Goal: Information Seeking & Learning: Learn about a topic

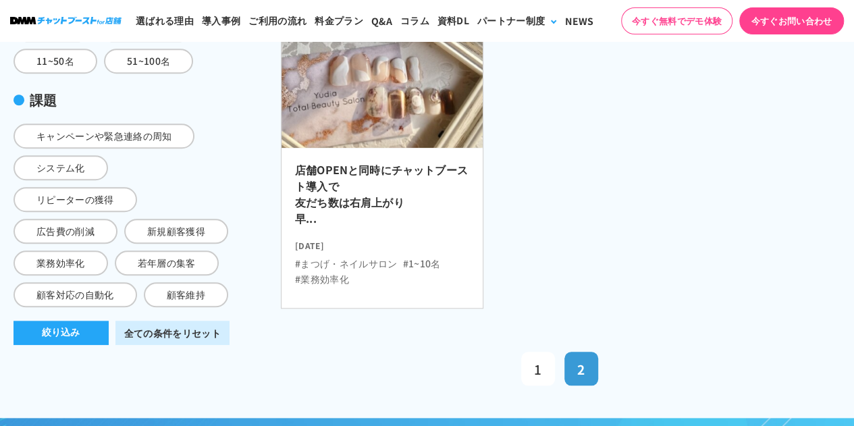
scroll to position [535, 0]
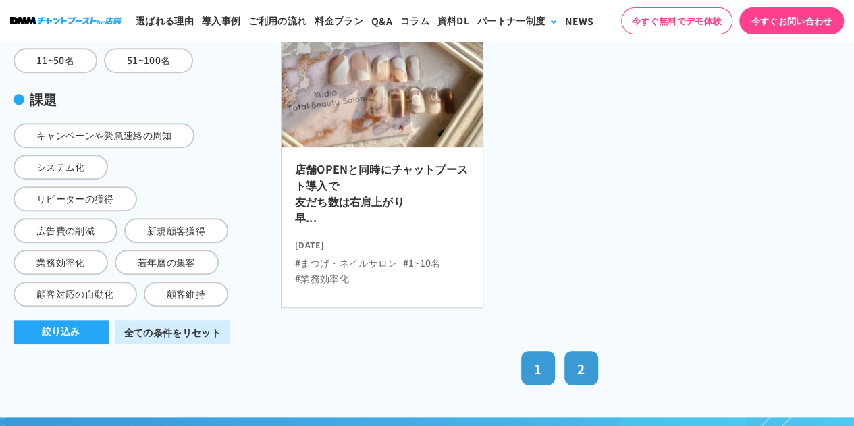
click at [536, 364] on span "1" at bounding box center [537, 368] width 7 height 18
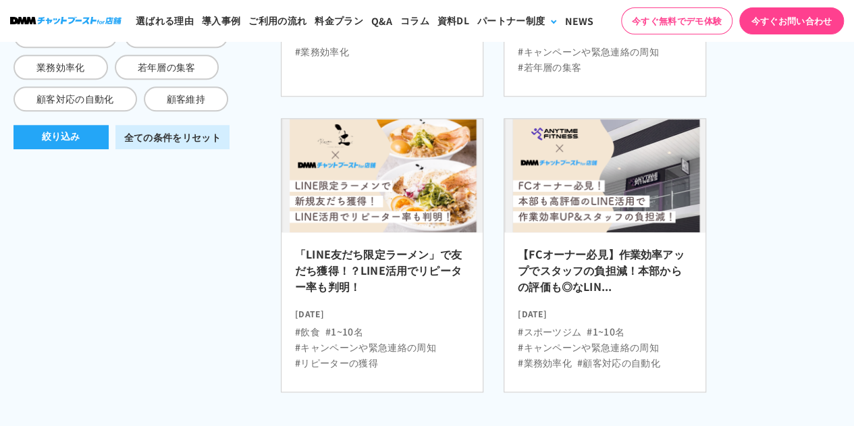
scroll to position [743, 0]
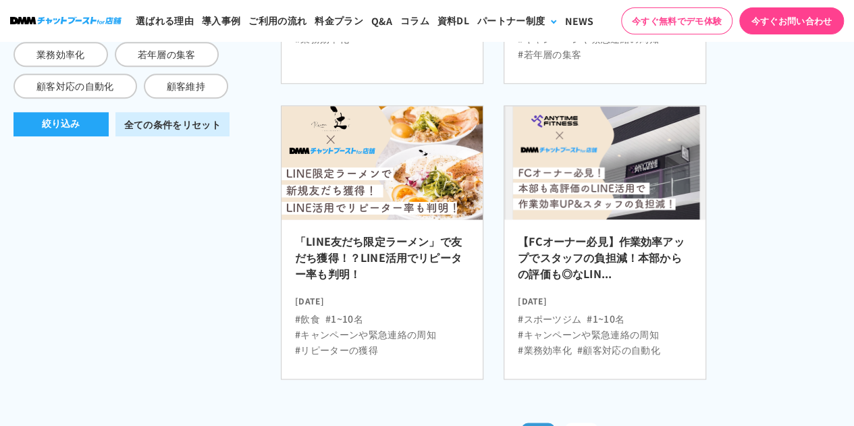
click at [409, 233] on h2 "「LINE友だち限定ラーメン」で友だち獲得！？LINE活用でリピーター率も判明！" at bounding box center [382, 261] width 174 height 57
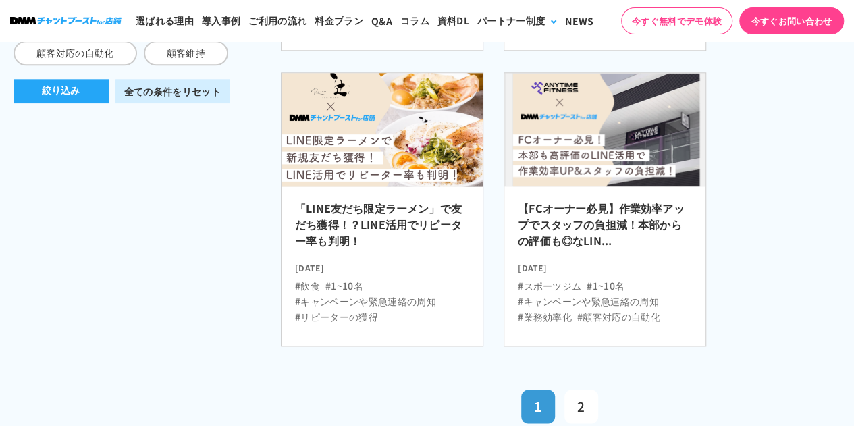
scroll to position [743, 0]
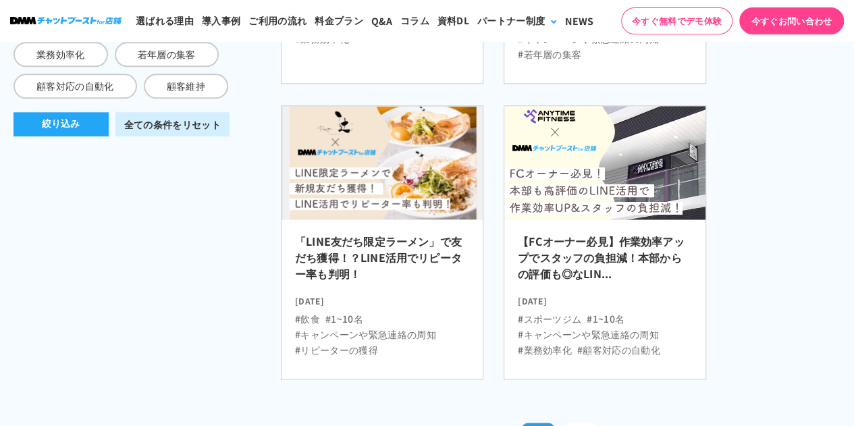
click at [568, 194] on img at bounding box center [604, 163] width 221 height 124
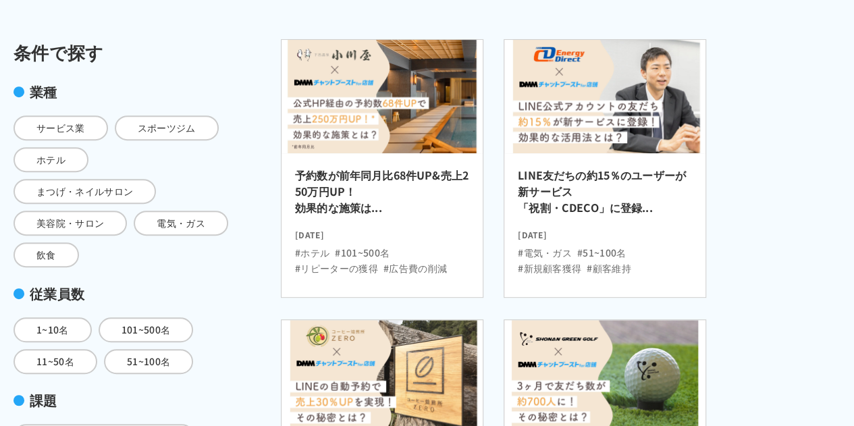
scroll to position [257, 0]
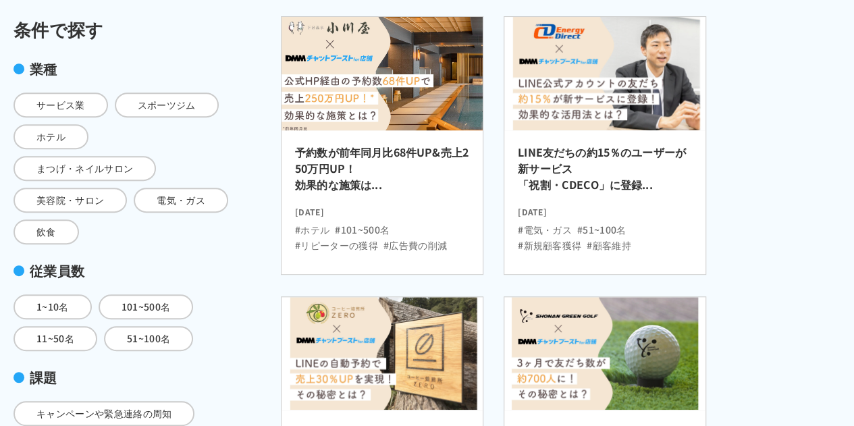
click at [359, 156] on h2 "予約数が前年同月比68件UP&売上250万円UP！ 効果的な施策は..." at bounding box center [382, 172] width 174 height 57
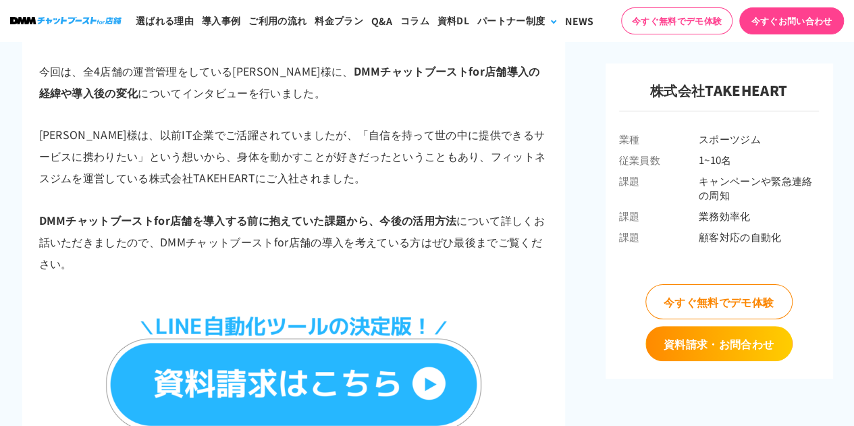
scroll to position [1064, 0]
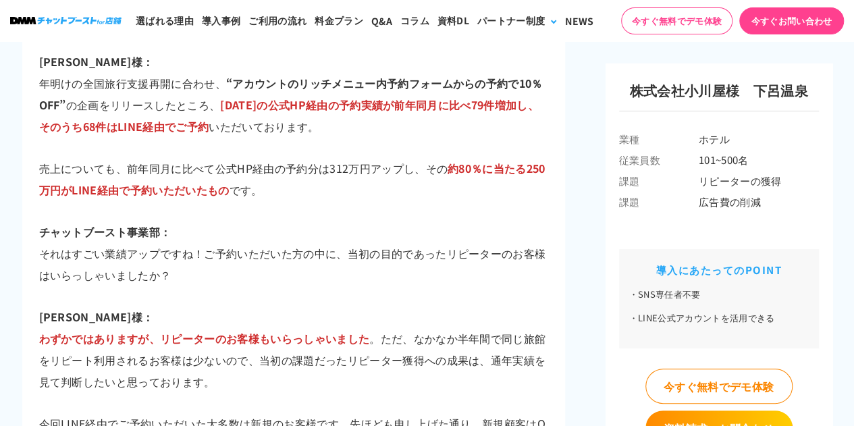
scroll to position [4029, 0]
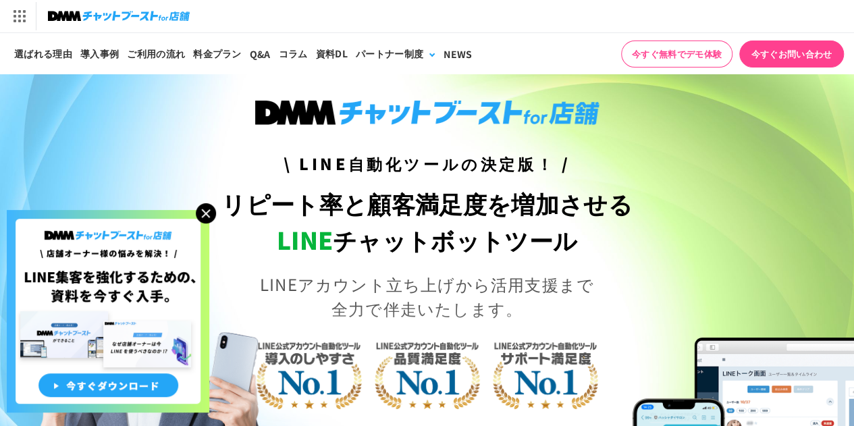
click at [211, 211] on img at bounding box center [206, 213] width 20 height 20
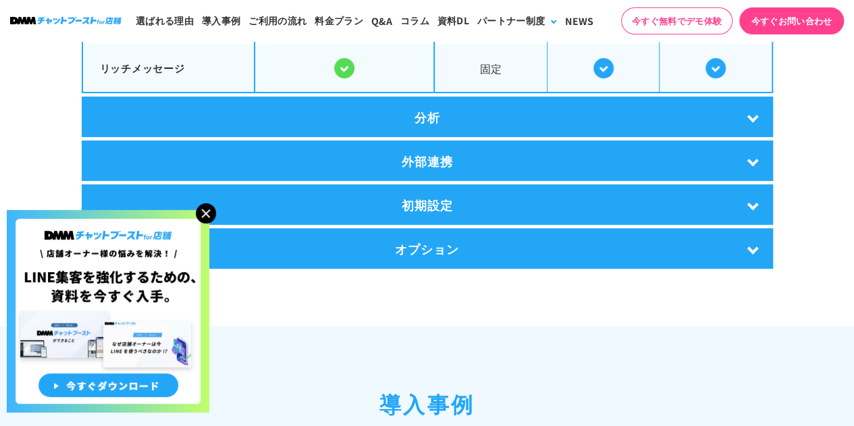
scroll to position [2696, 0]
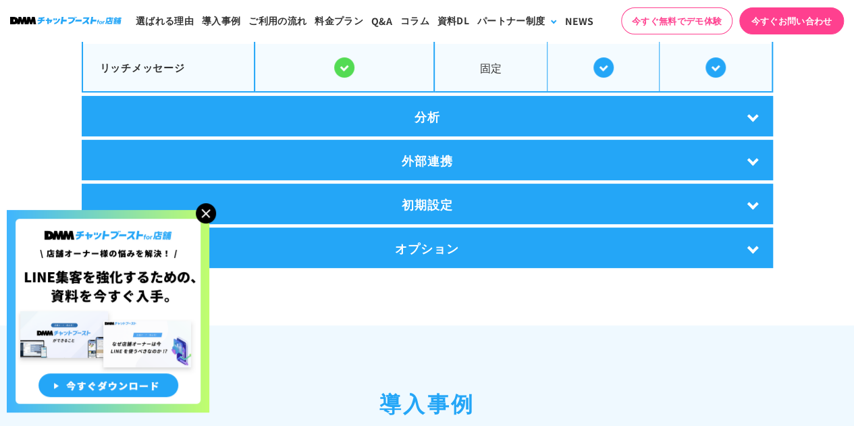
click at [350, 209] on div "初期設定" at bounding box center [427, 204] width 691 height 40
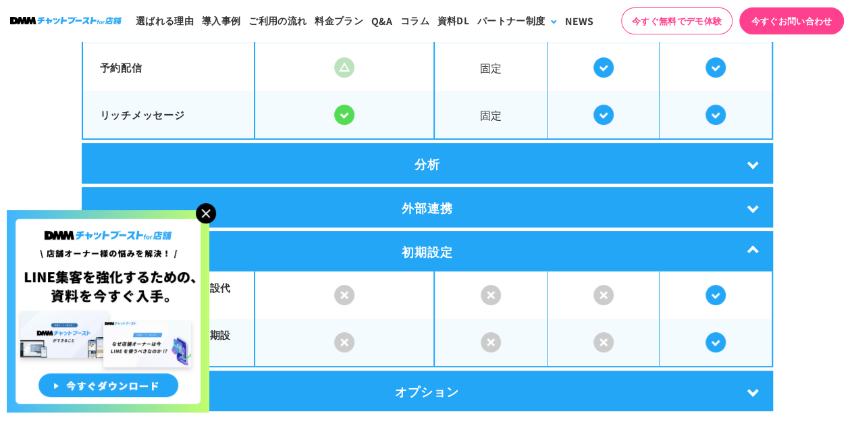
scroll to position [2797, 0]
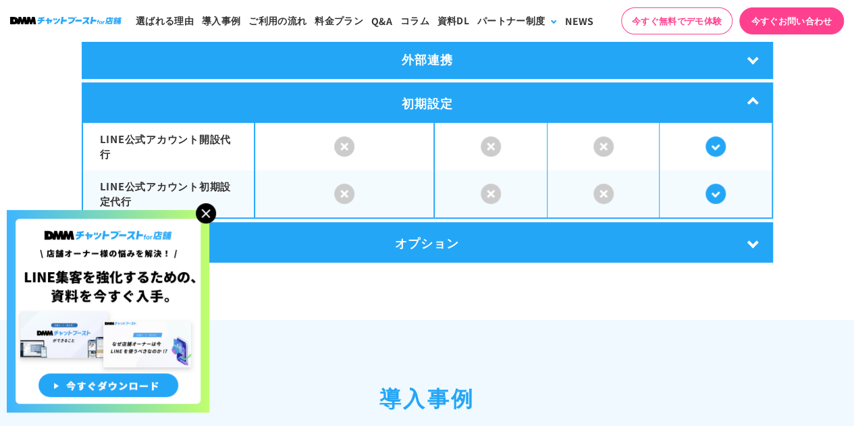
click at [460, 242] on div "オプション" at bounding box center [427, 242] width 691 height 40
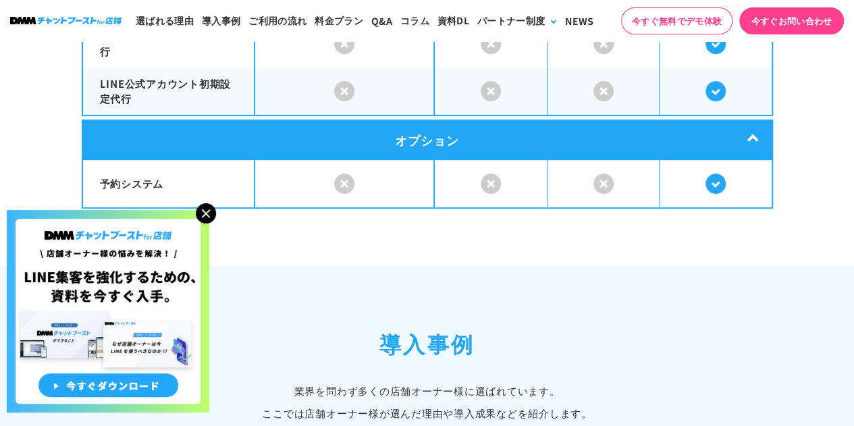
scroll to position [2887, 0]
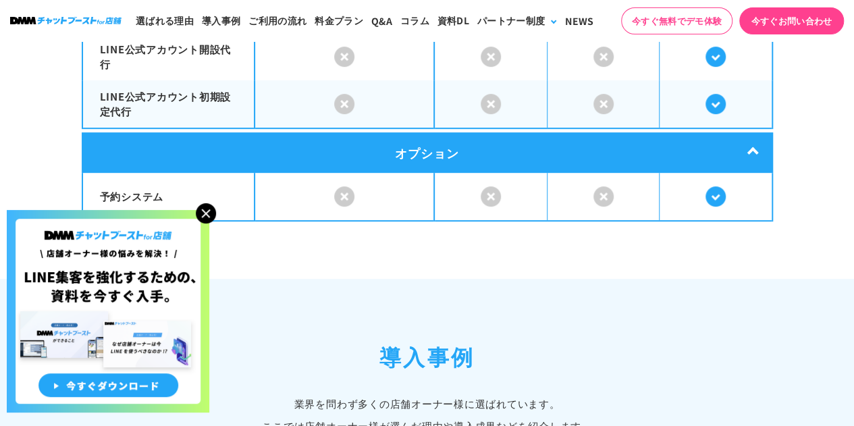
click at [463, 163] on div "オプション" at bounding box center [427, 152] width 691 height 40
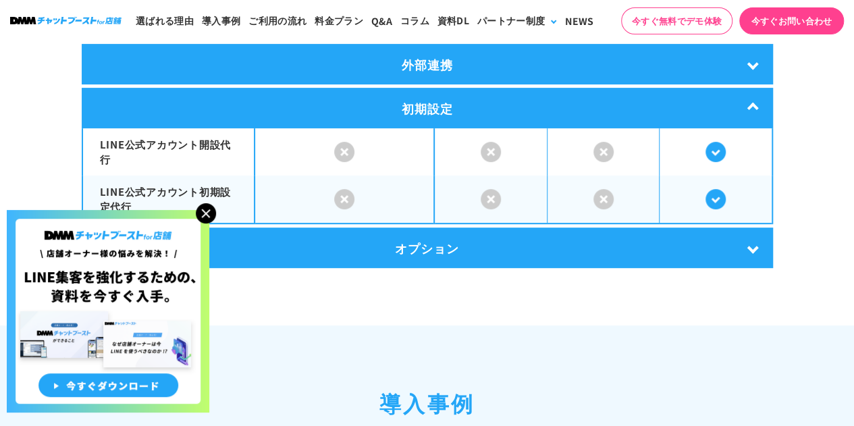
scroll to position [2789, 0]
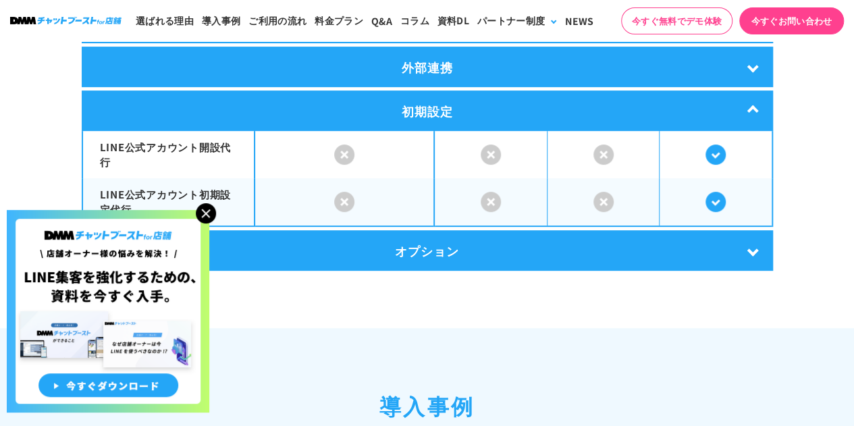
click at [455, 99] on div "初期設定" at bounding box center [427, 110] width 691 height 40
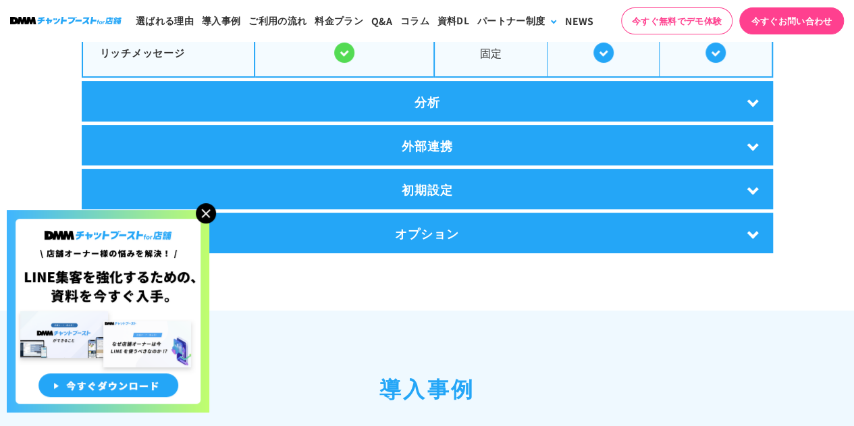
scroll to position [2698, 0]
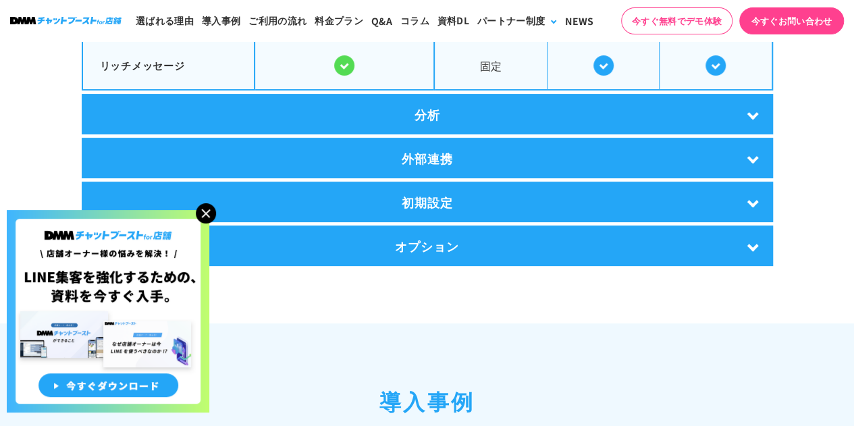
click at [462, 153] on div "外部連携" at bounding box center [427, 158] width 691 height 40
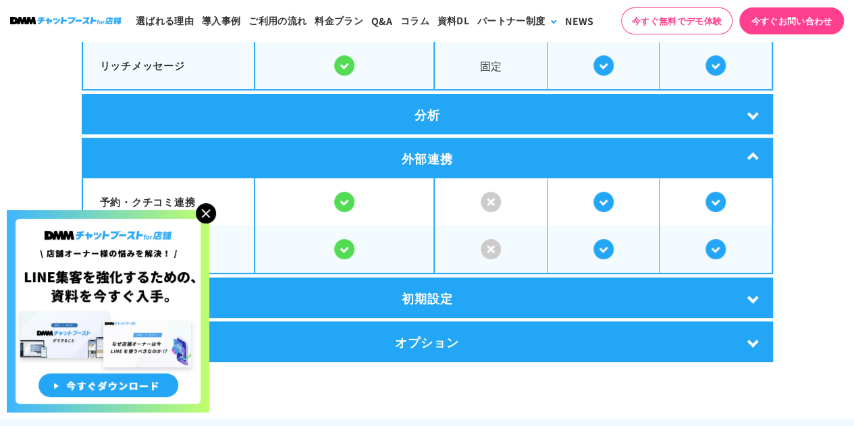
click at [462, 153] on div "外部連携" at bounding box center [427, 158] width 691 height 40
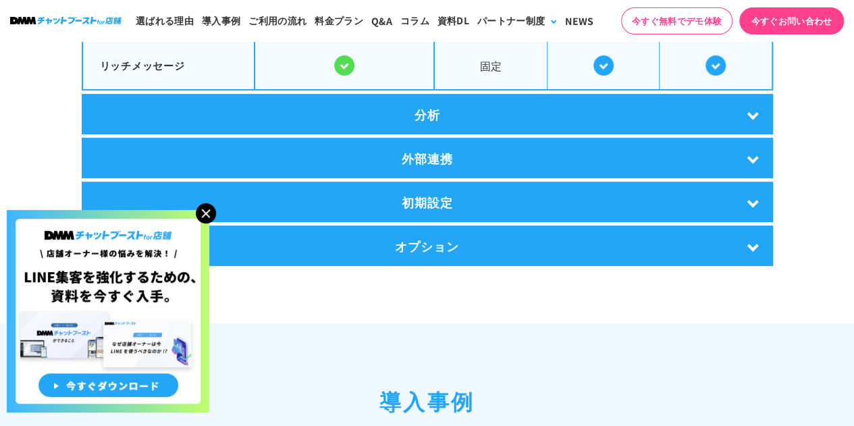
click at [458, 117] on div "分析" at bounding box center [427, 114] width 691 height 40
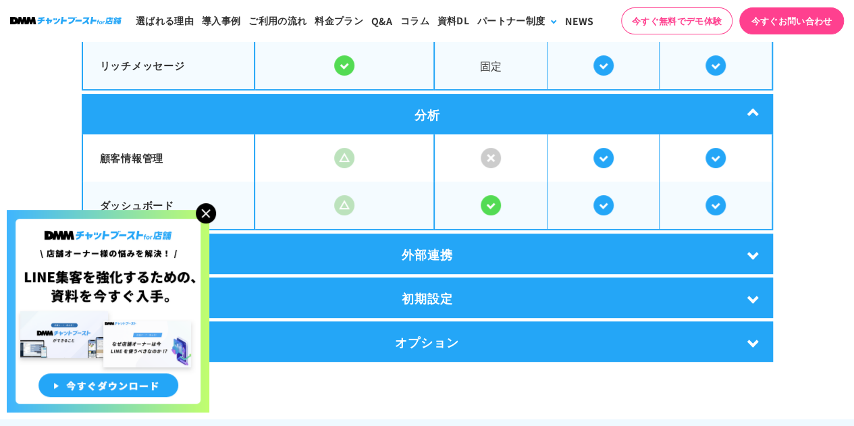
click at [458, 117] on div "分析" at bounding box center [427, 114] width 691 height 40
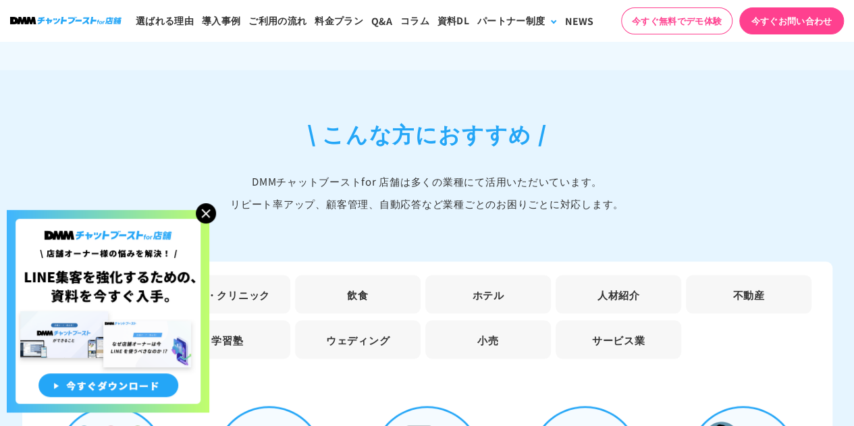
scroll to position [3691, 0]
